Goal: Navigation & Orientation: Find specific page/section

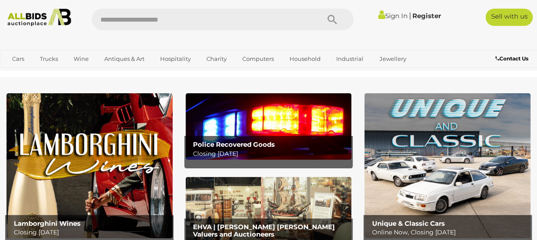
click at [438, 166] on img at bounding box center [447, 165] width 166 height 145
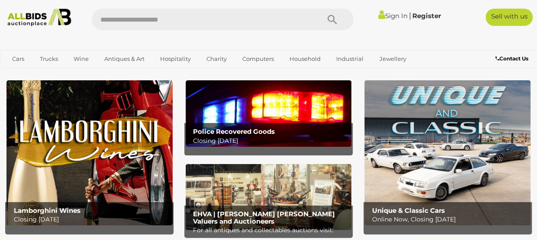
scroll to position [9, 0]
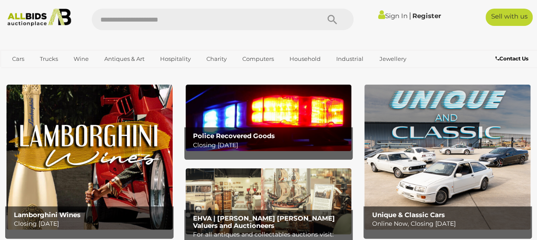
click at [280, 125] on img at bounding box center [268, 118] width 166 height 66
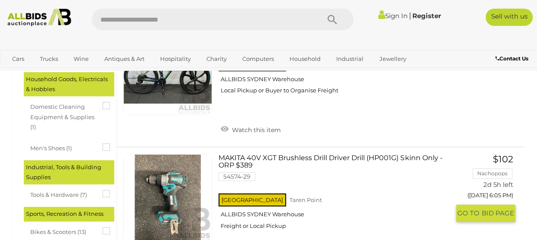
scroll to position [209, 0]
